Goal: Transaction & Acquisition: Purchase product/service

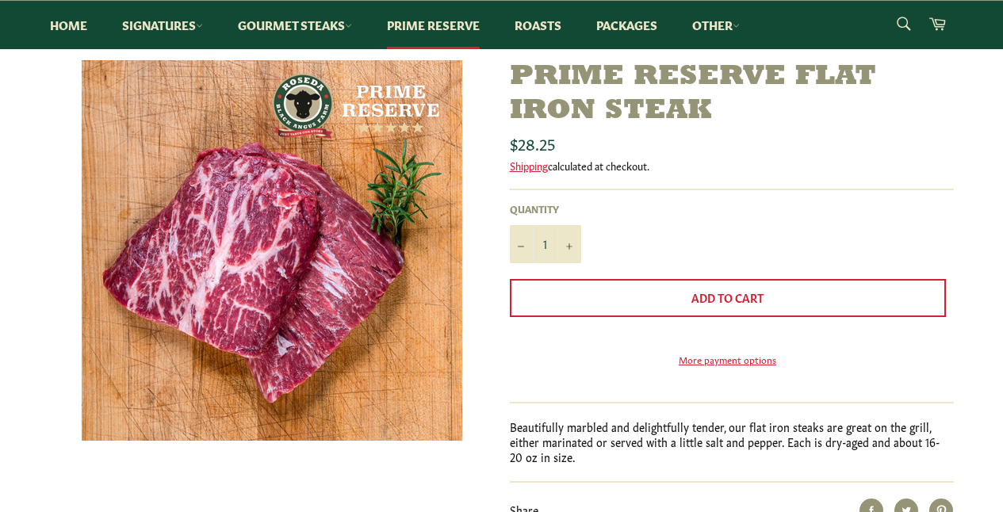
scroll to position [70, 0]
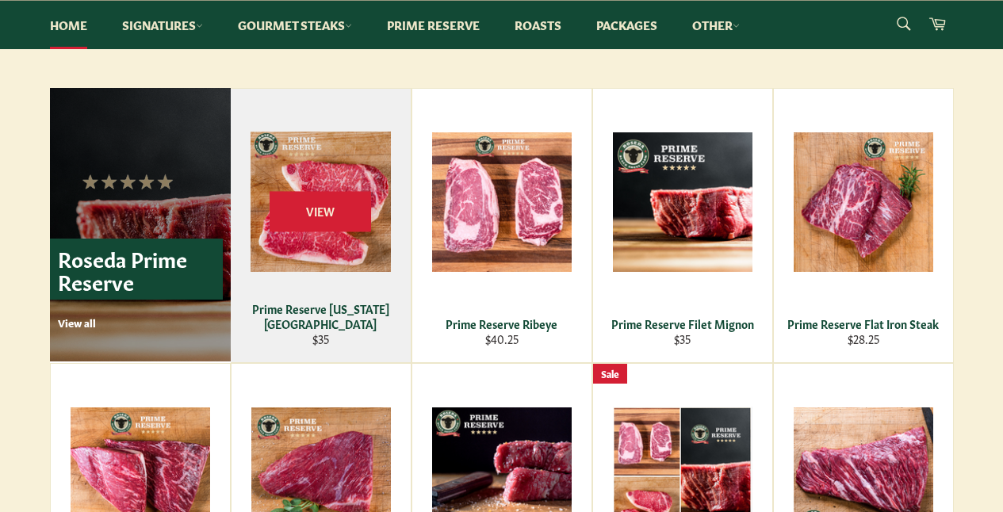
click at [313, 323] on div "Prime Reserve New York Strip" at bounding box center [320, 316] width 160 height 31
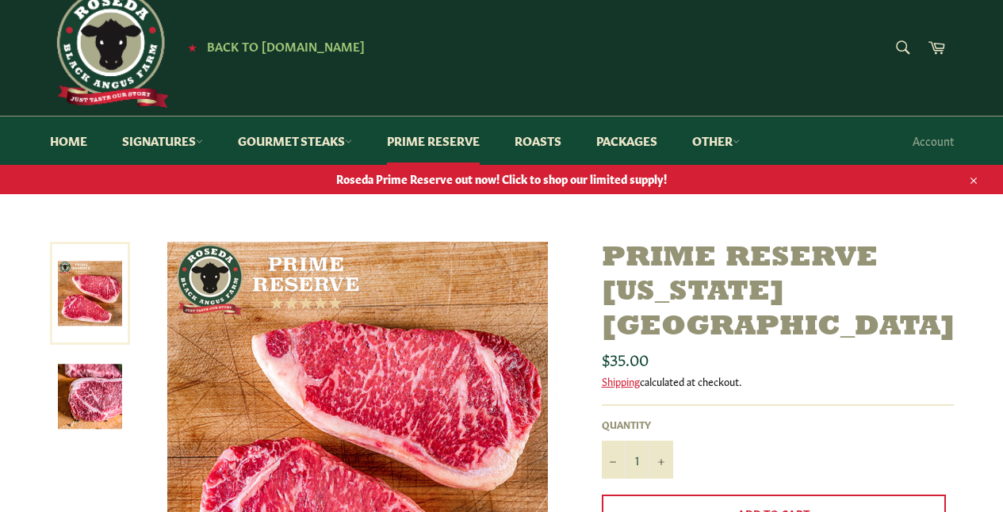
scroll to position [216, 0]
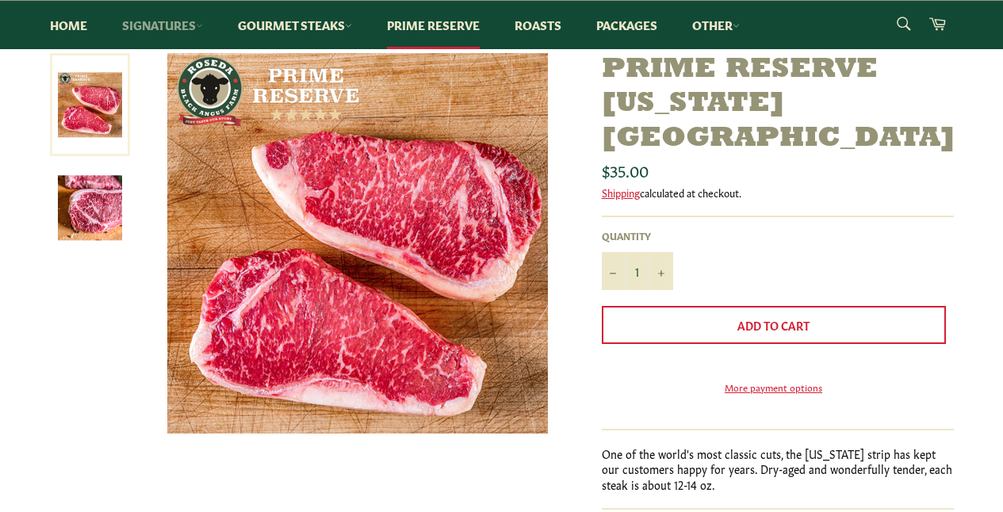
click at [174, 25] on link "Signatures" at bounding box center [162, 25] width 113 height 48
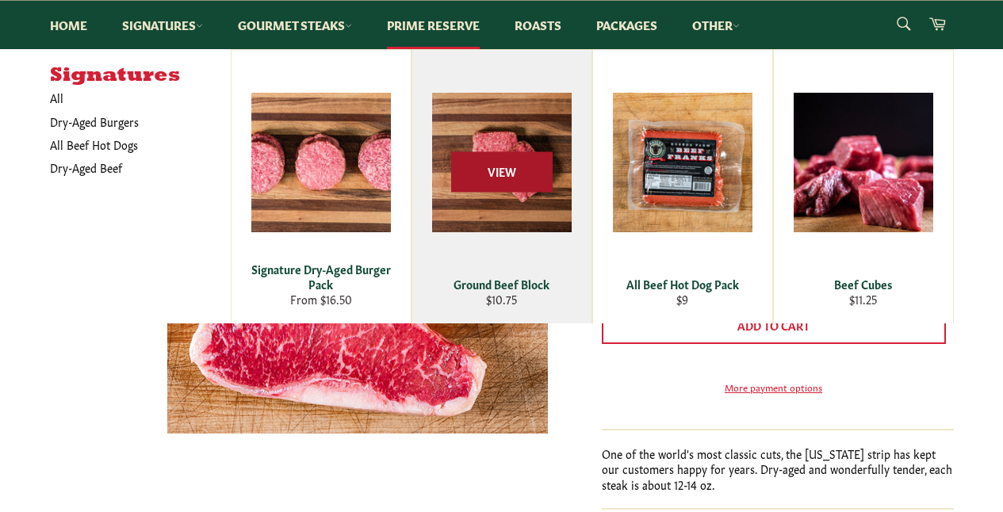
scroll to position [0, 0]
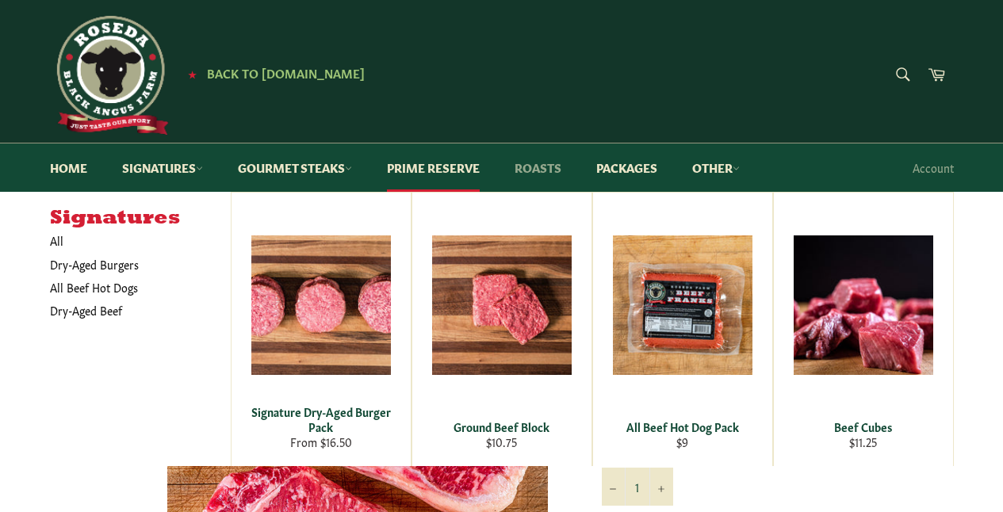
click at [537, 165] on link "Roasts" at bounding box center [538, 167] width 78 height 48
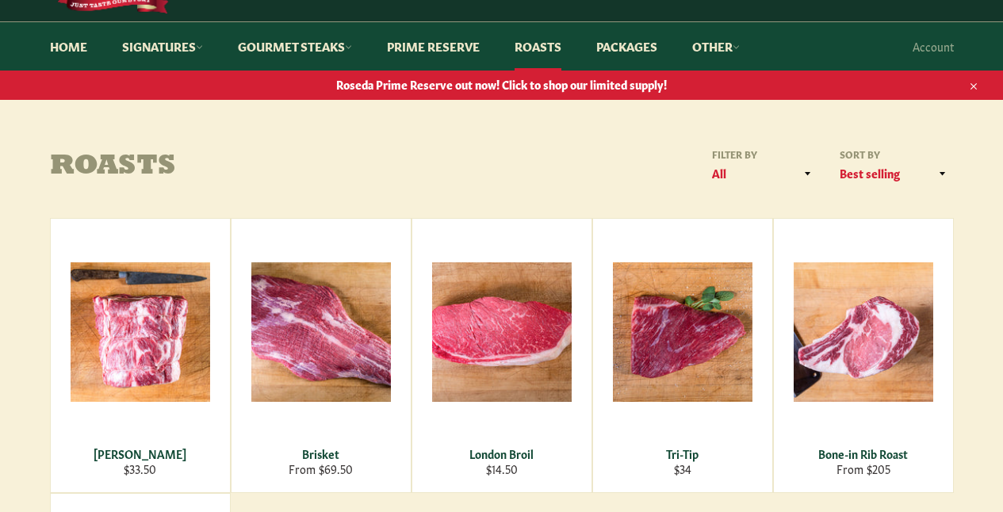
scroll to position [229, 0]
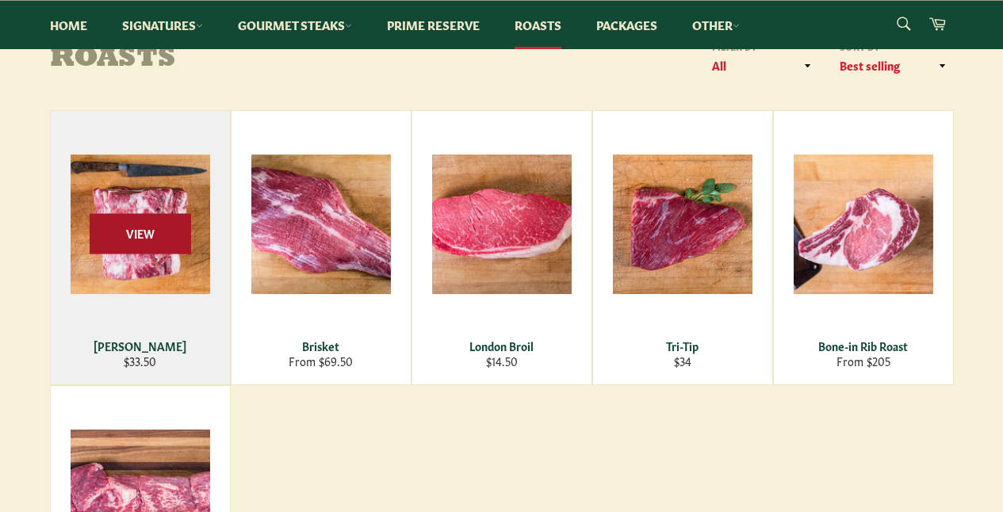
click at [120, 220] on span "View" at bounding box center [140, 233] width 101 height 40
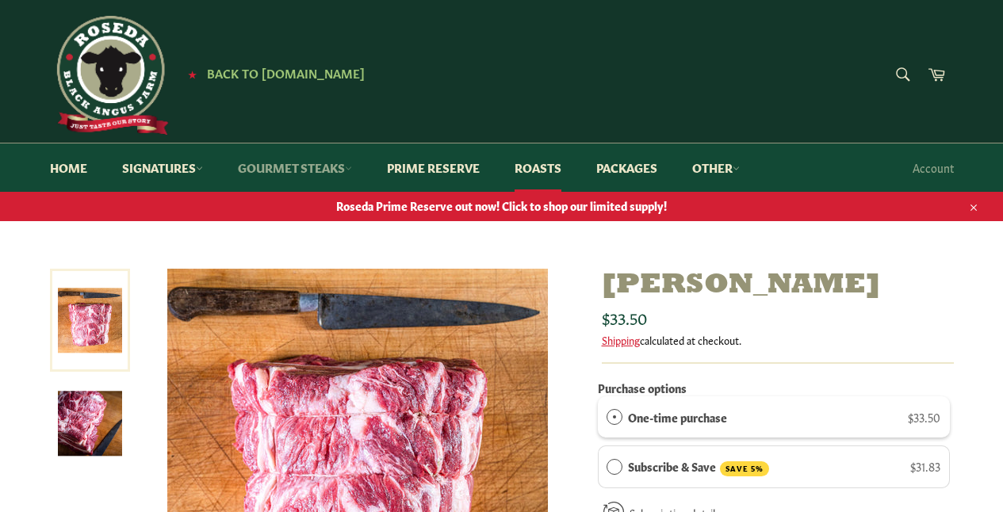
click at [334, 167] on link "Gourmet Steaks" at bounding box center [295, 167] width 146 height 48
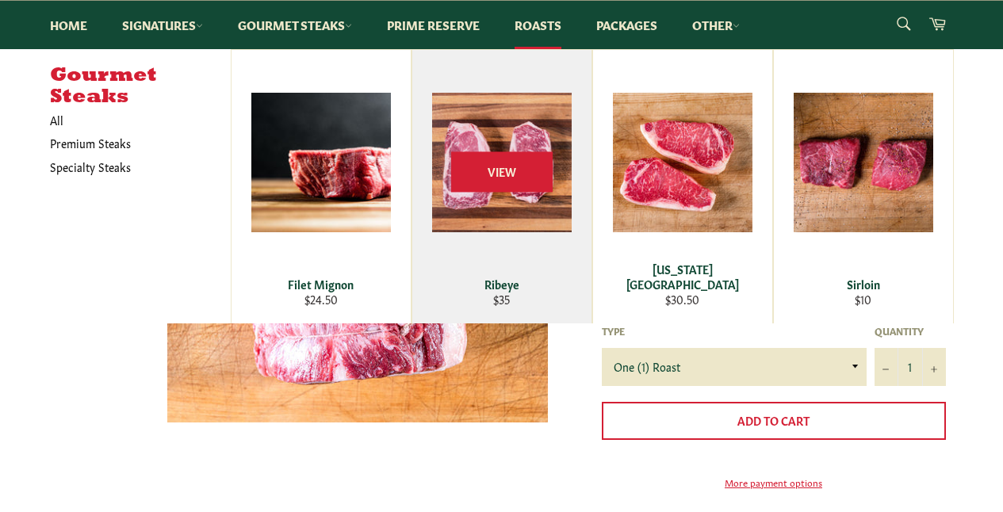
scroll to position [360, 0]
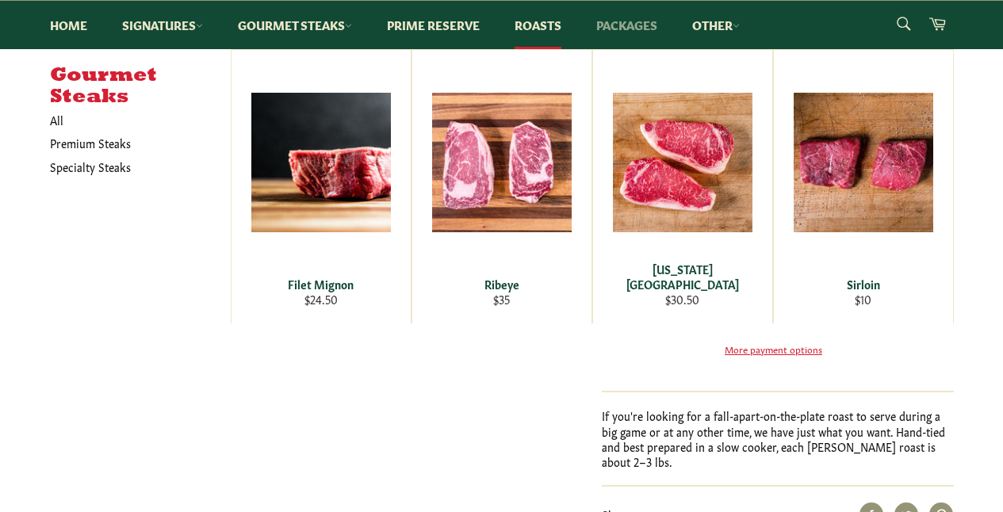
click at [618, 29] on link "Packages" at bounding box center [626, 25] width 93 height 48
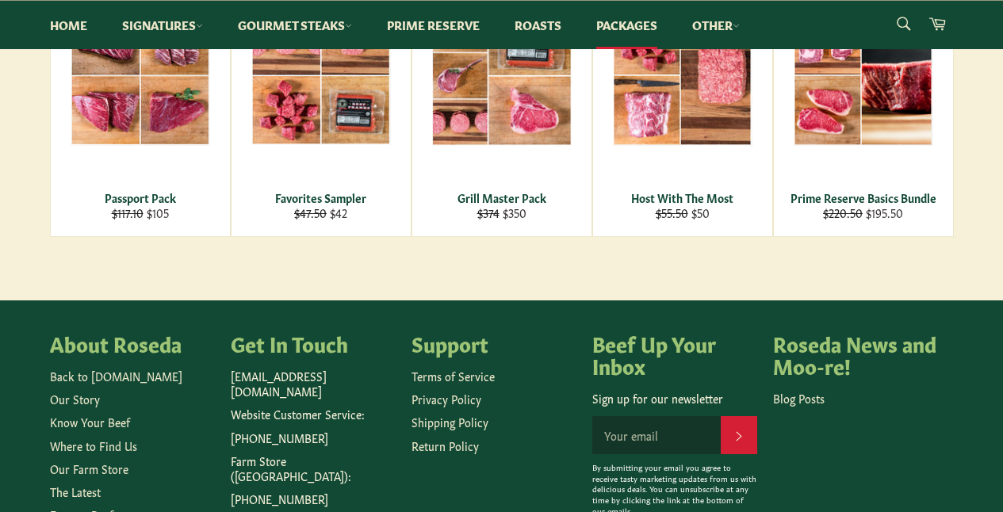
scroll to position [374, 0]
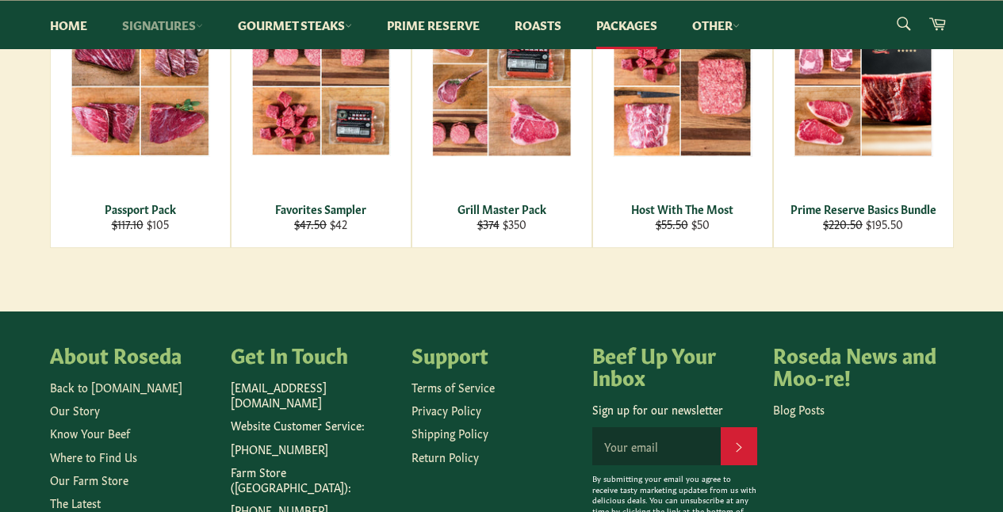
click at [176, 26] on link "Signatures" at bounding box center [162, 25] width 113 height 48
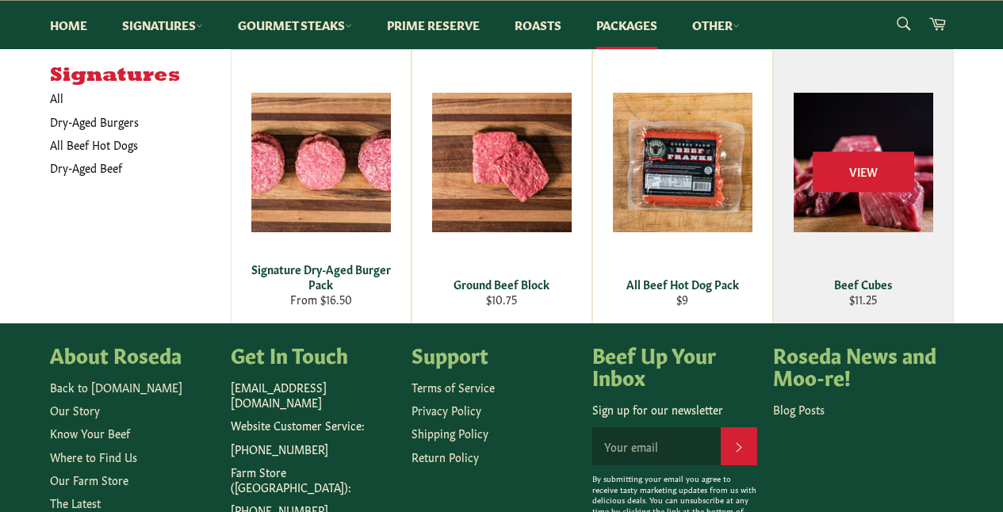
click at [893, 278] on div "Beef Cubes" at bounding box center [862, 284] width 159 height 15
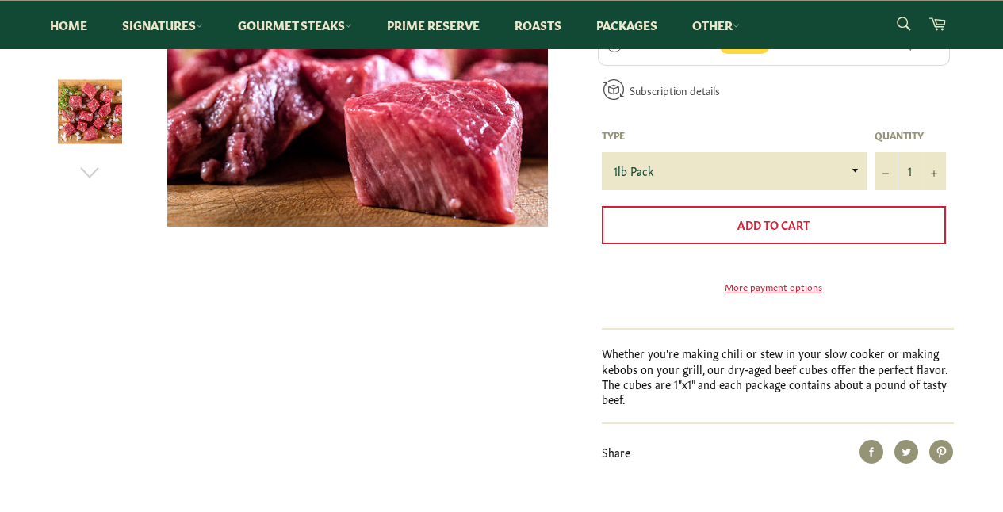
scroll to position [426, 0]
